Goal: Find specific fact: Find specific page/section

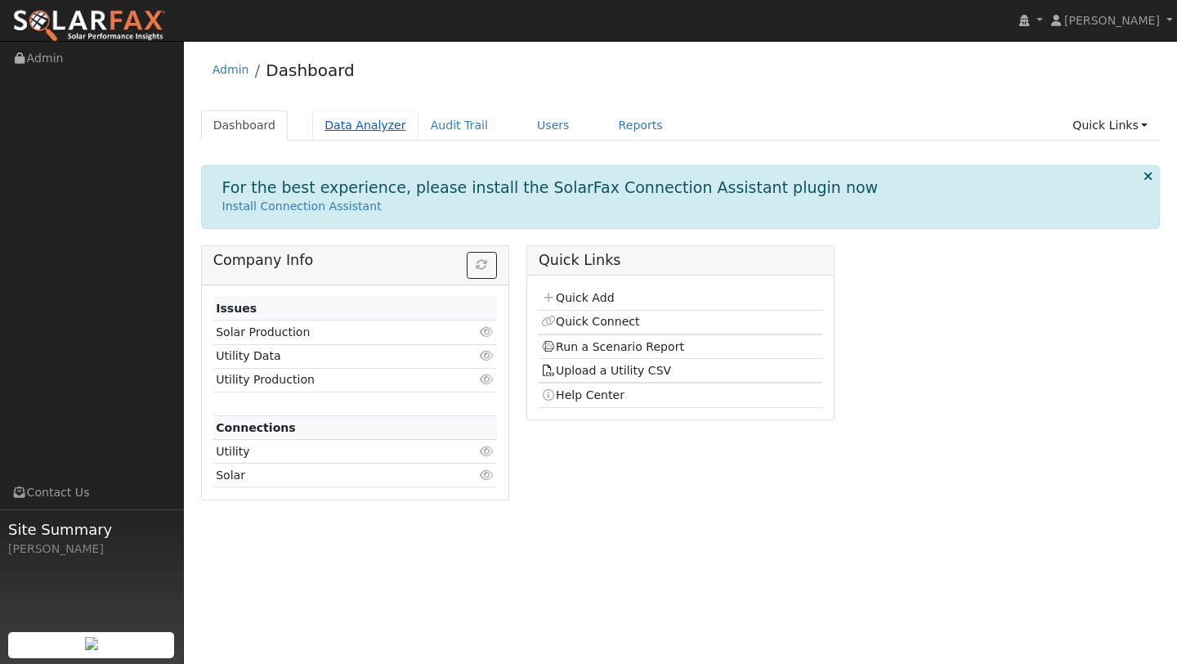
click at [386, 138] on link "Data Analyzer" at bounding box center [365, 125] width 106 height 30
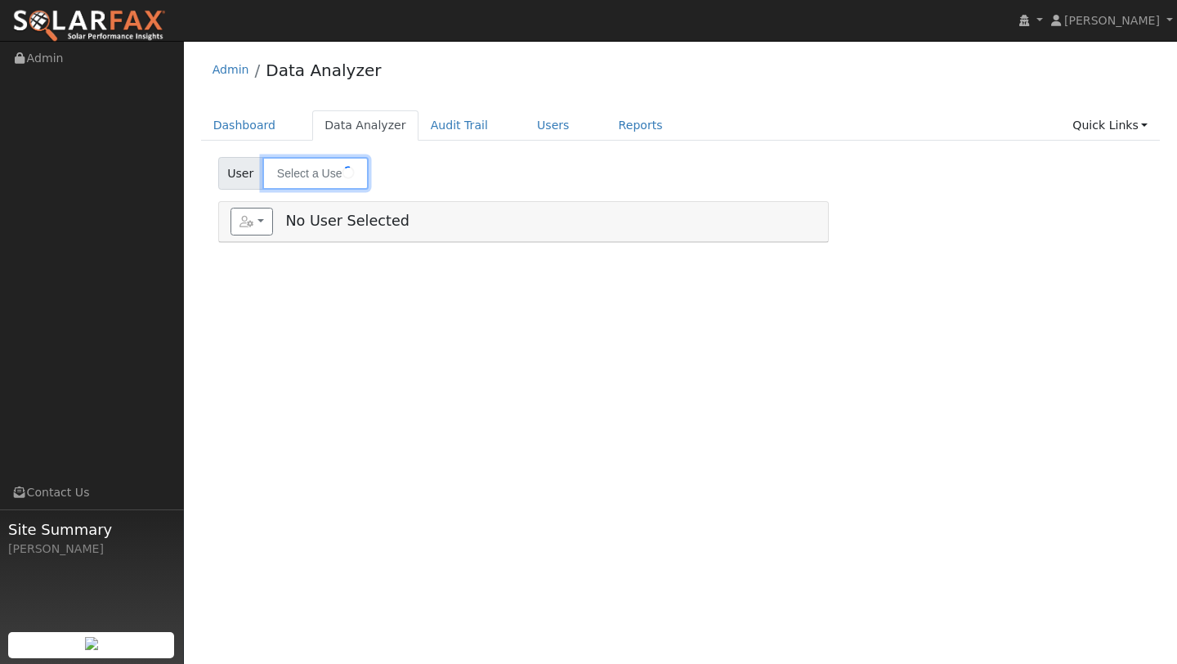
type input "[PERSON_NAME]"
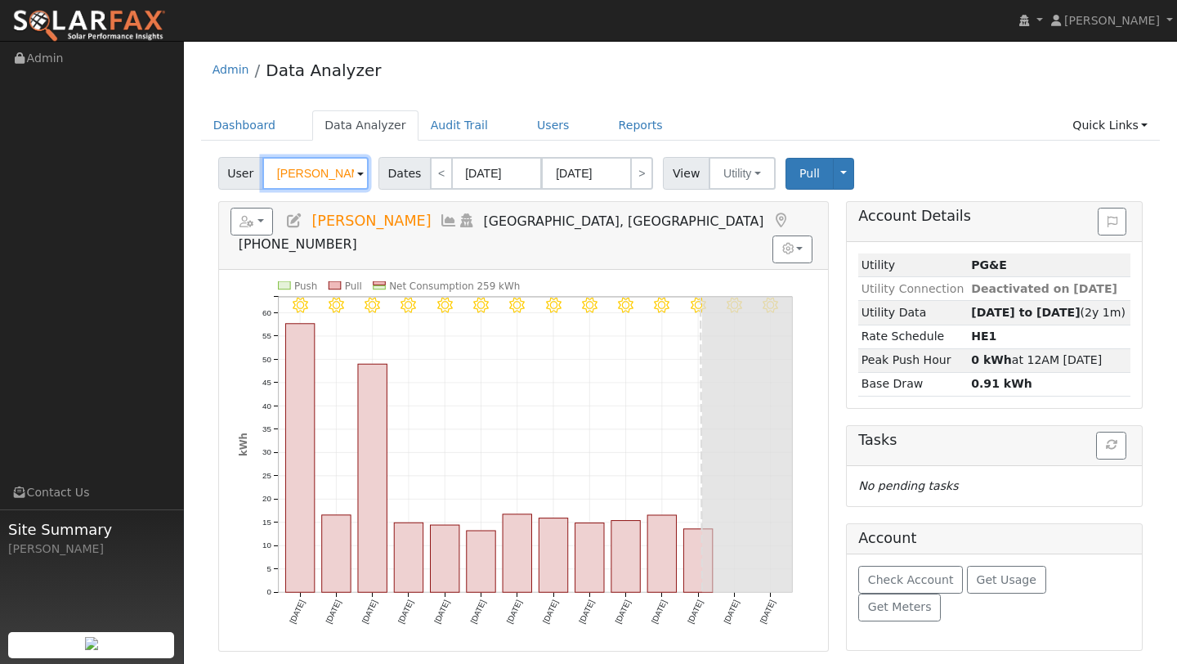
click at [321, 172] on input "[PERSON_NAME]" at bounding box center [315, 173] width 106 height 33
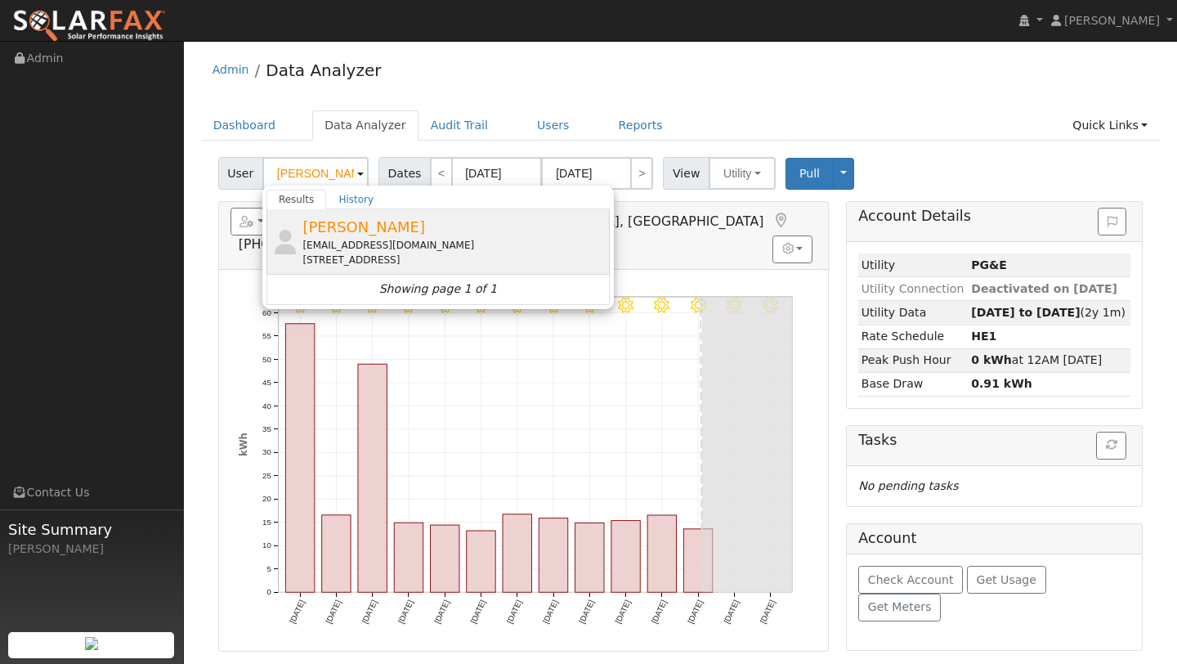
click at [345, 235] on div "[PERSON_NAME] [EMAIL_ADDRESS][DOMAIN_NAME] [STREET_ADDRESS]" at bounding box center [453, 241] width 303 height 51
type input "[PERSON_NAME]"
